Goal: Browse casually: Explore the website without a specific task or goal

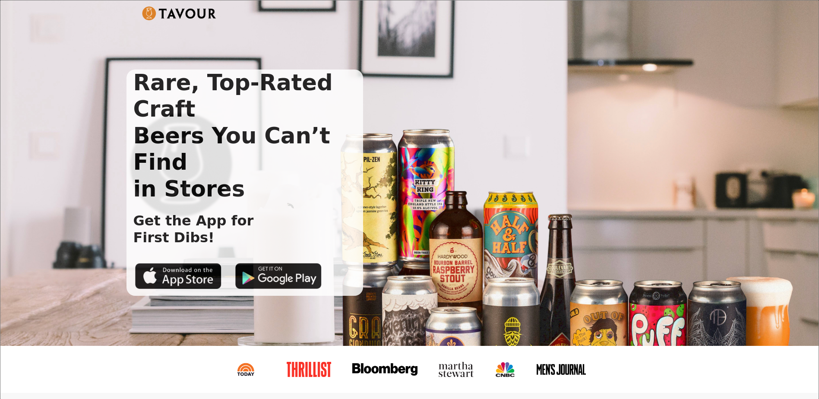
click at [76, 90] on div "Rare, Top-Rated Craft Beers You Can’t Find in Stores Get the App for First Dibs!" at bounding box center [409, 172] width 818 height 345
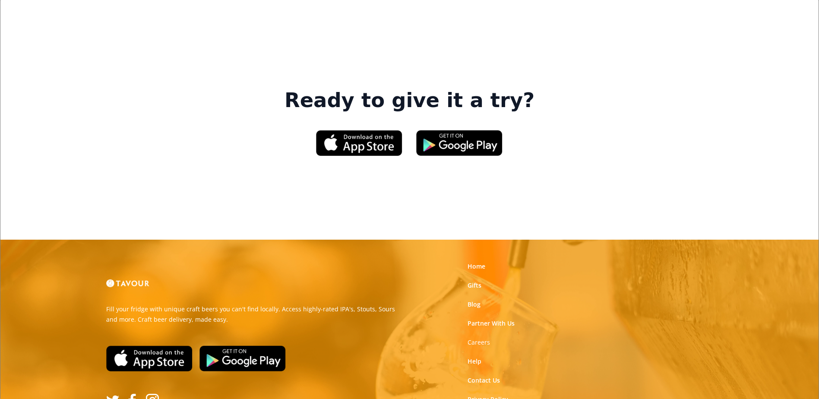
scroll to position [1320, 0]
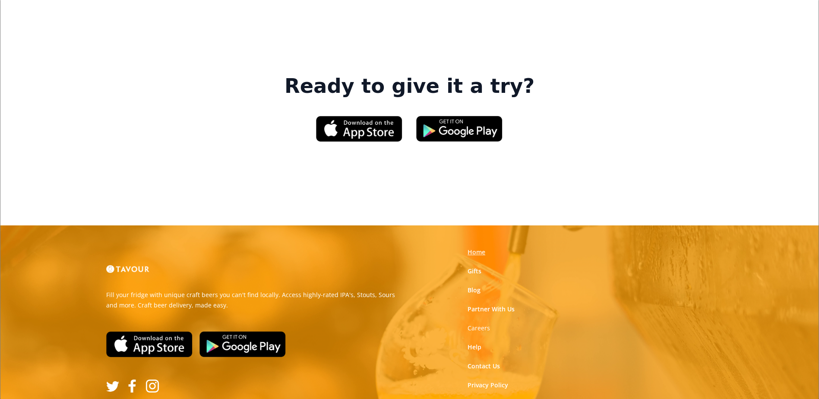
click at [478, 248] on link "Home" at bounding box center [477, 252] width 18 height 9
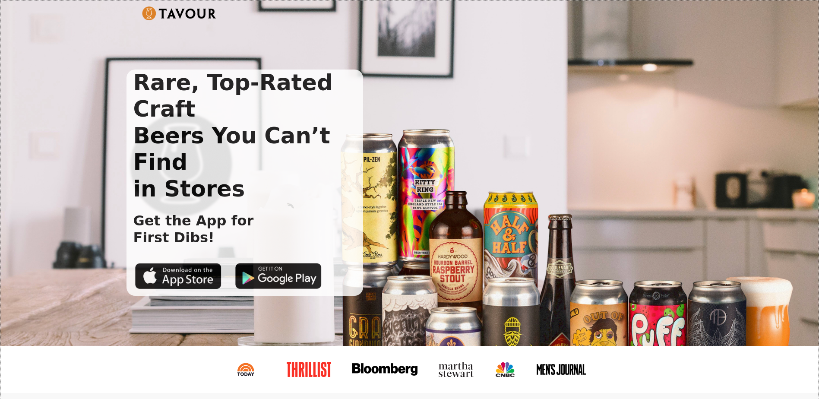
click at [471, 151] on div "Rare, Top-Rated Craft Beers You Can’t Find in Stores Get the App for First Dibs!" at bounding box center [403, 183] width 553 height 226
click at [156, 13] on img at bounding box center [179, 13] width 75 height 14
click at [149, 15] on img at bounding box center [179, 13] width 75 height 14
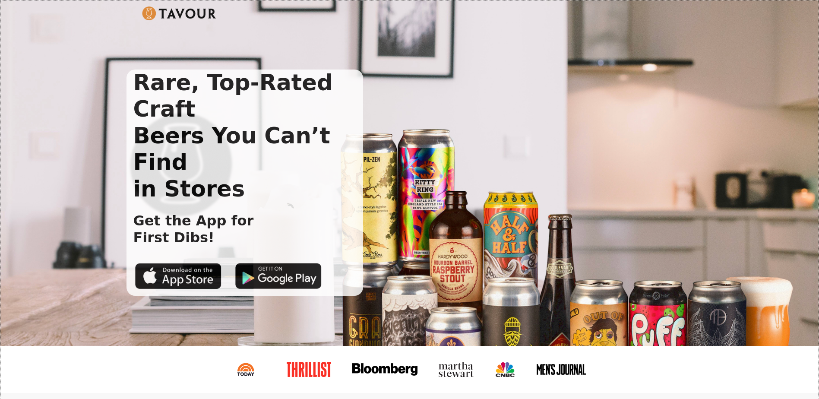
click at [149, 15] on img at bounding box center [179, 13] width 75 height 14
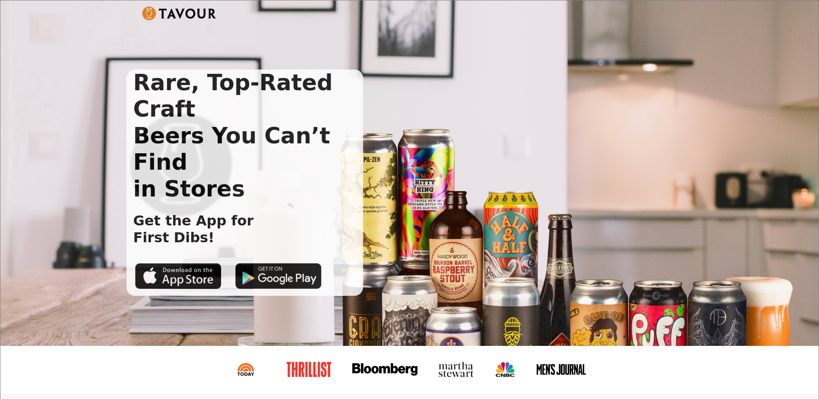
click at [522, 241] on div "Rare, Top-Rated Craft Beers You Can’t Find in Stores Get the App for First Dibs!" at bounding box center [403, 183] width 553 height 226
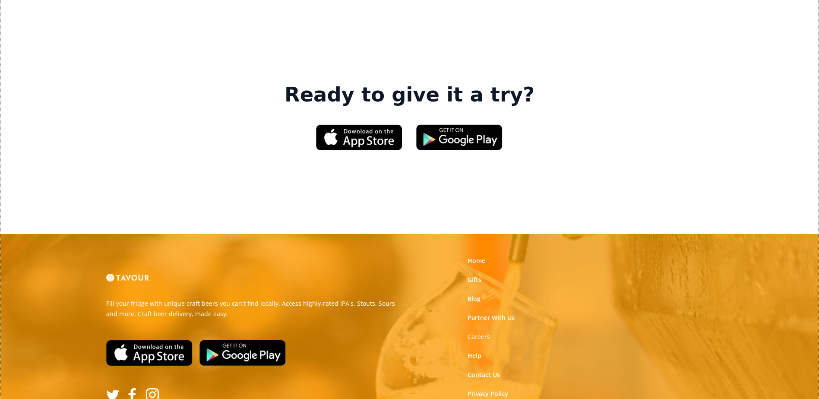
scroll to position [1320, 0]
